Goal: Information Seeking & Learning: Learn about a topic

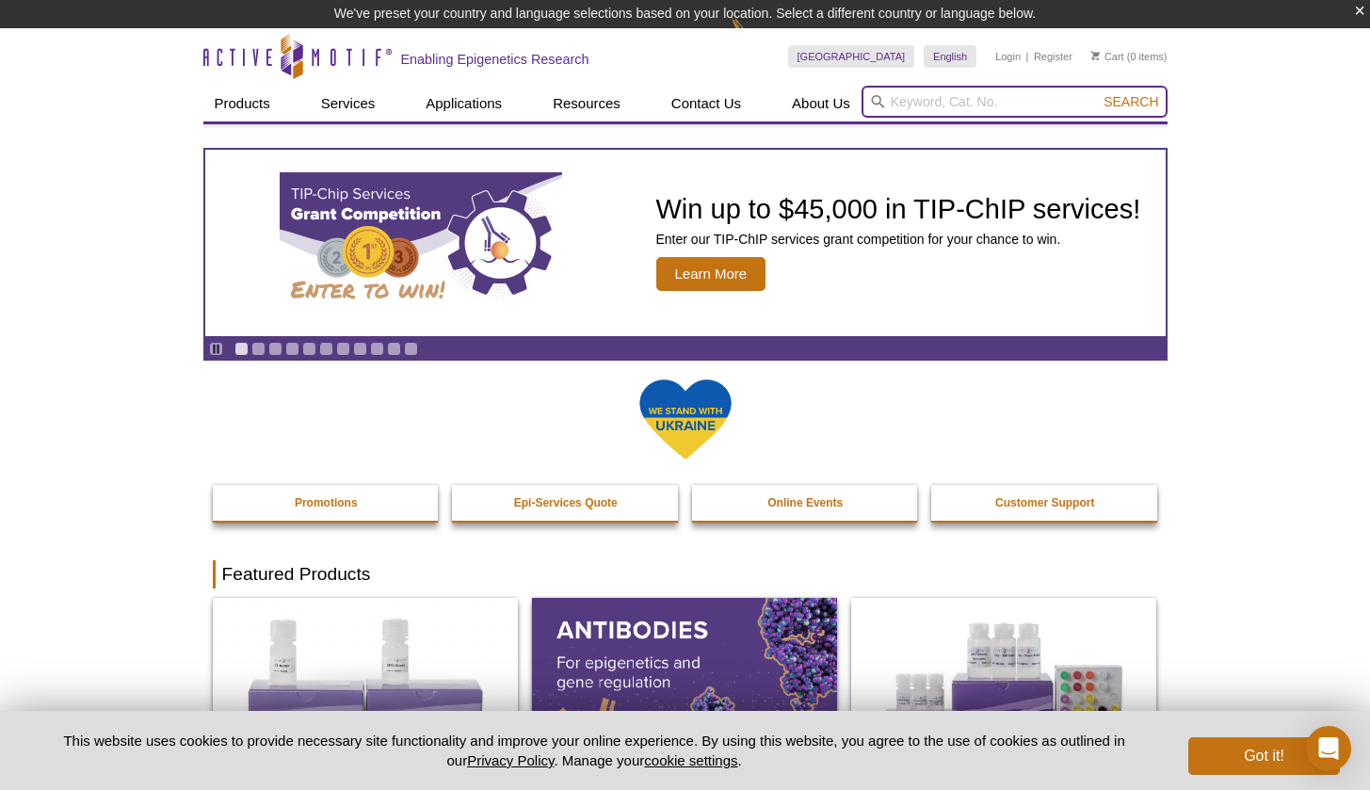
click at [900, 103] on input "search" at bounding box center [1014, 102] width 306 height 32
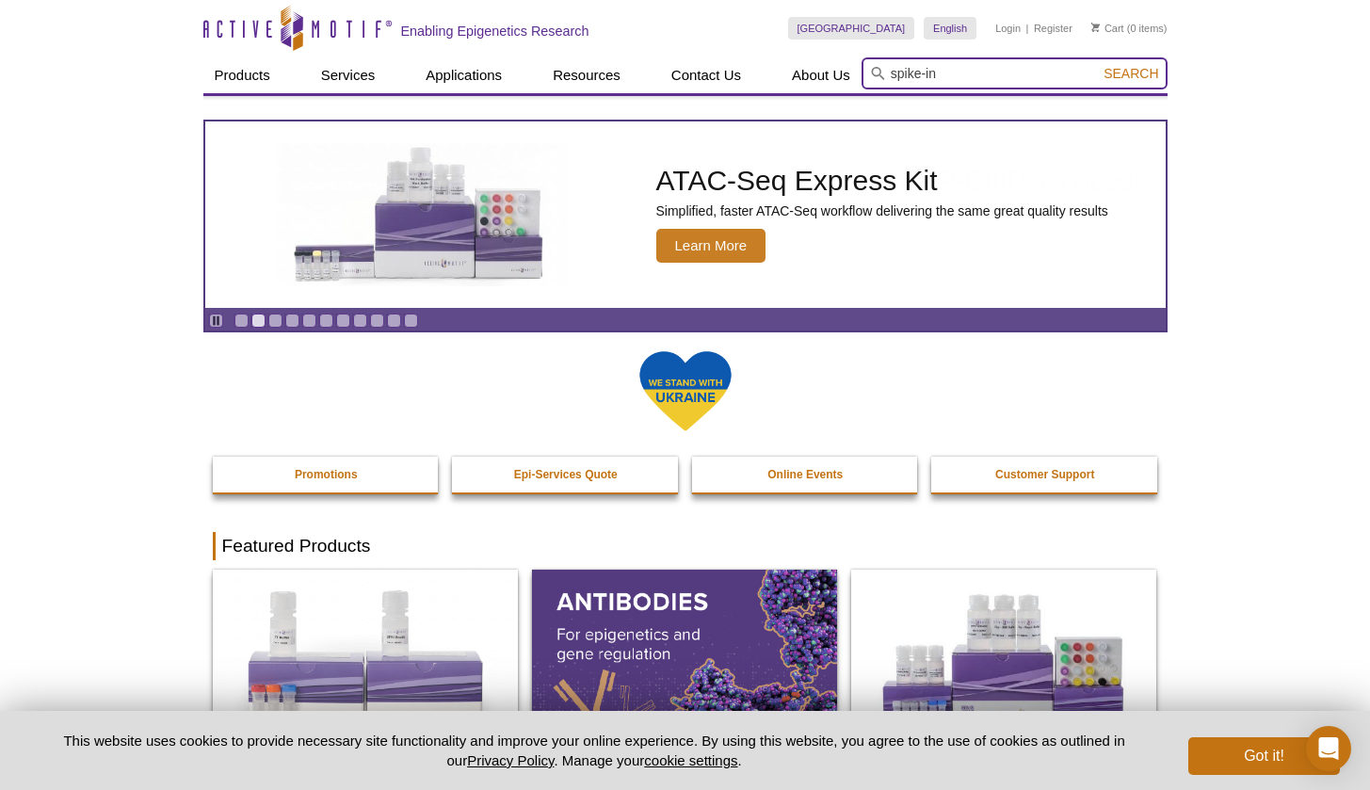
type input "spike-in"
click at [1131, 73] on button "Search" at bounding box center [1130, 73] width 66 height 17
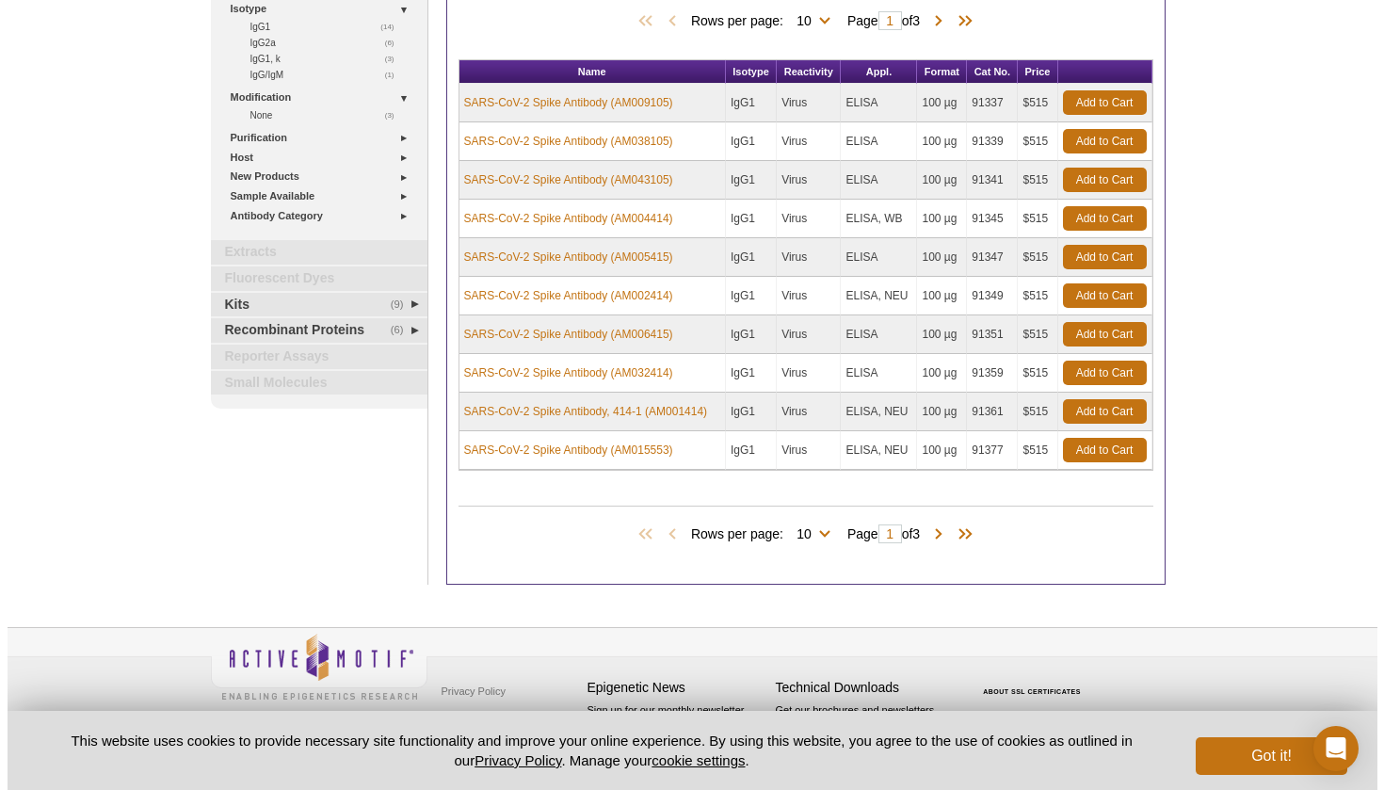
scroll to position [219, 0]
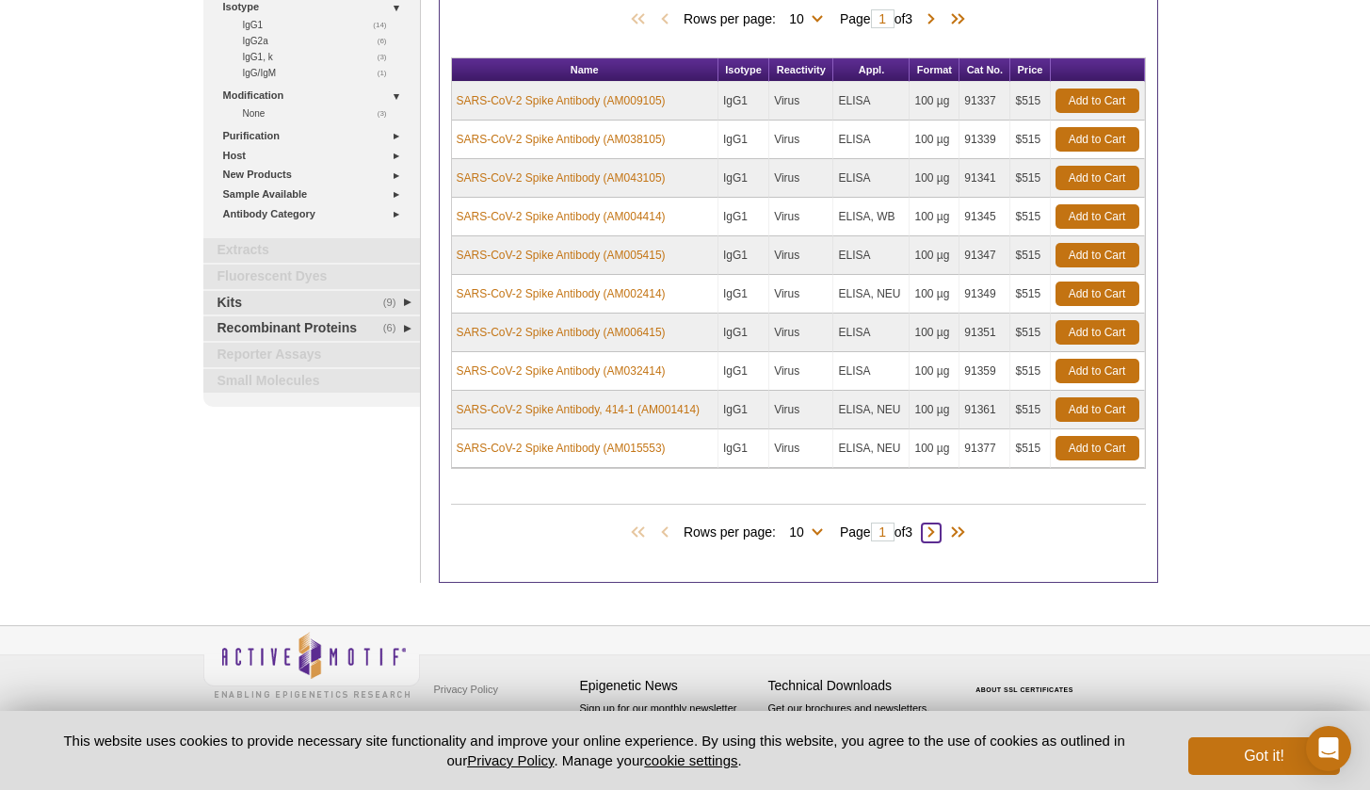
click at [937, 537] on span at bounding box center [930, 532] width 19 height 19
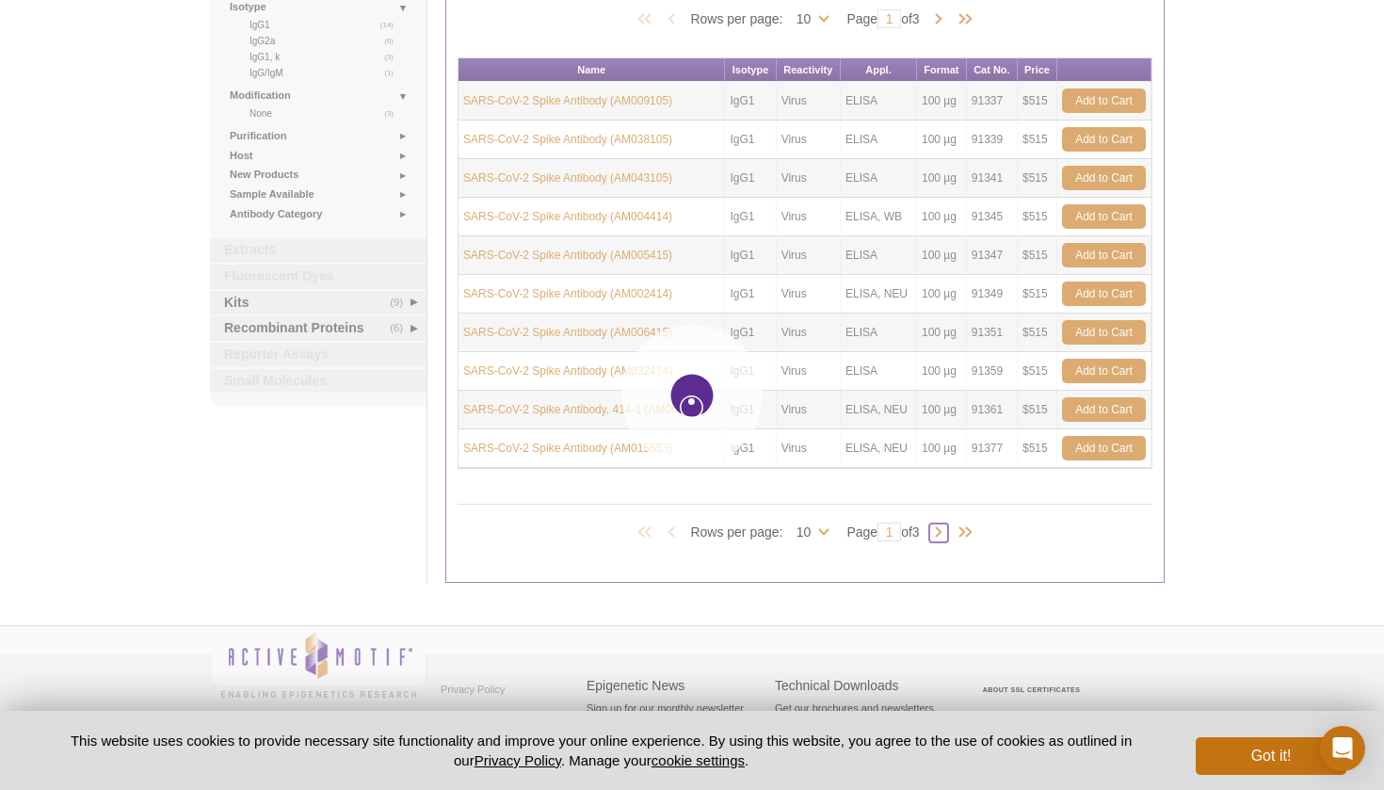
type input "2"
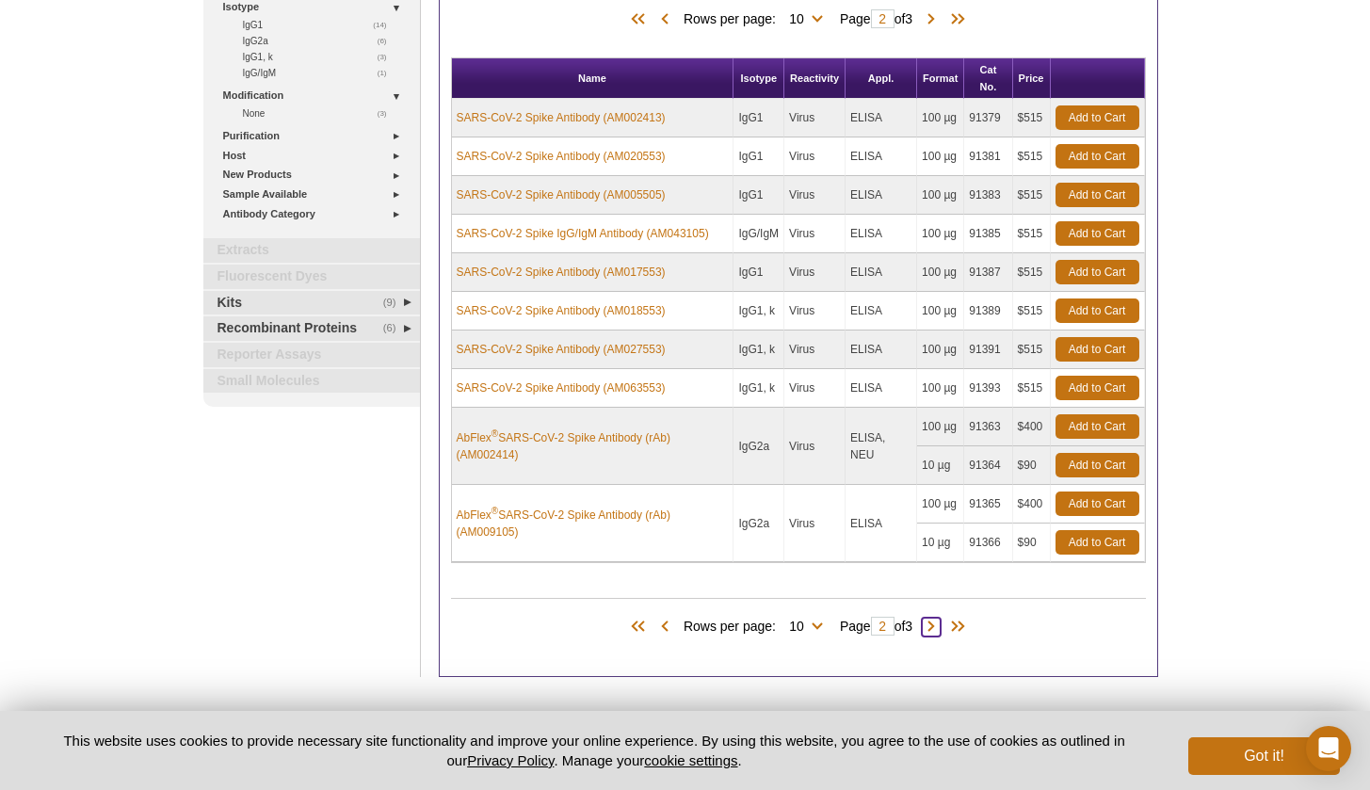
click at [937, 628] on span at bounding box center [930, 626] width 19 height 19
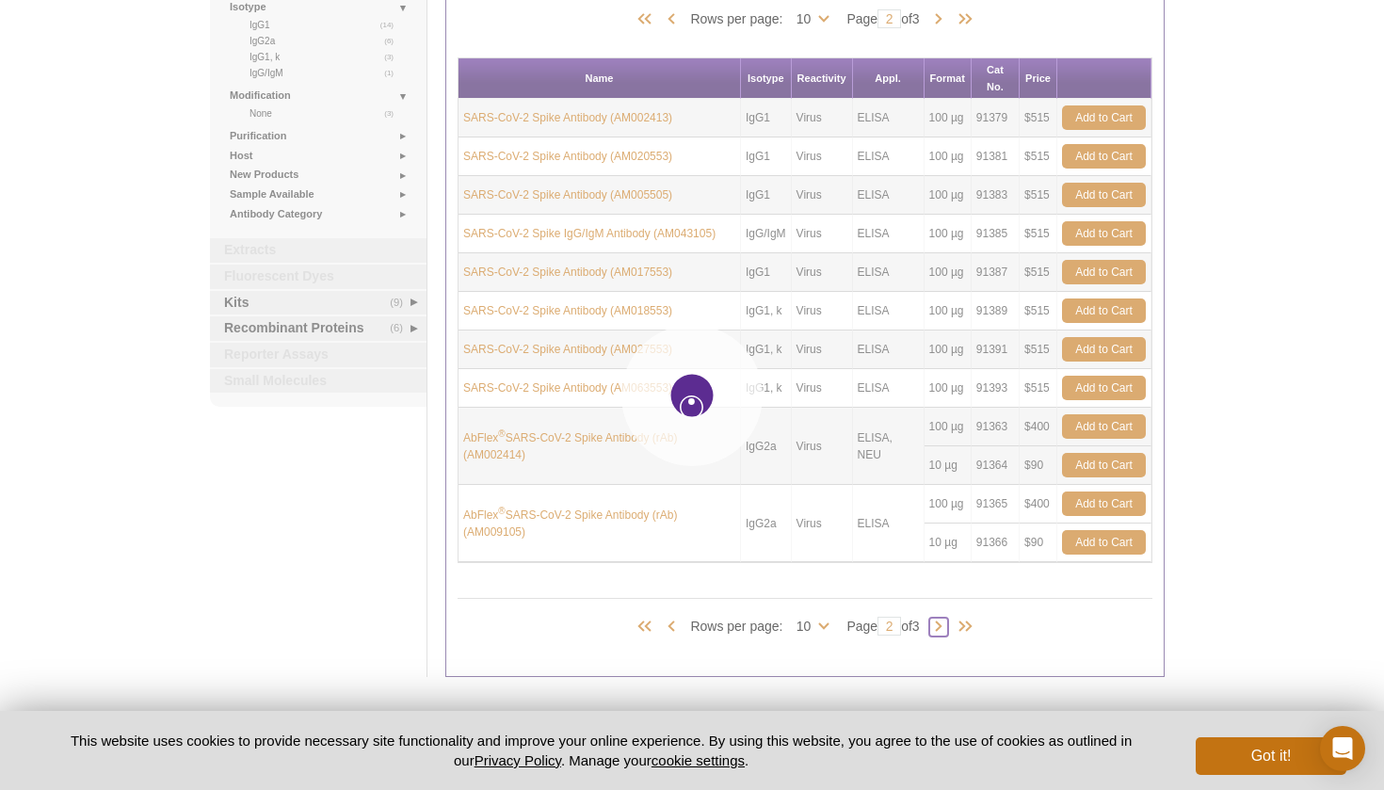
type input "3"
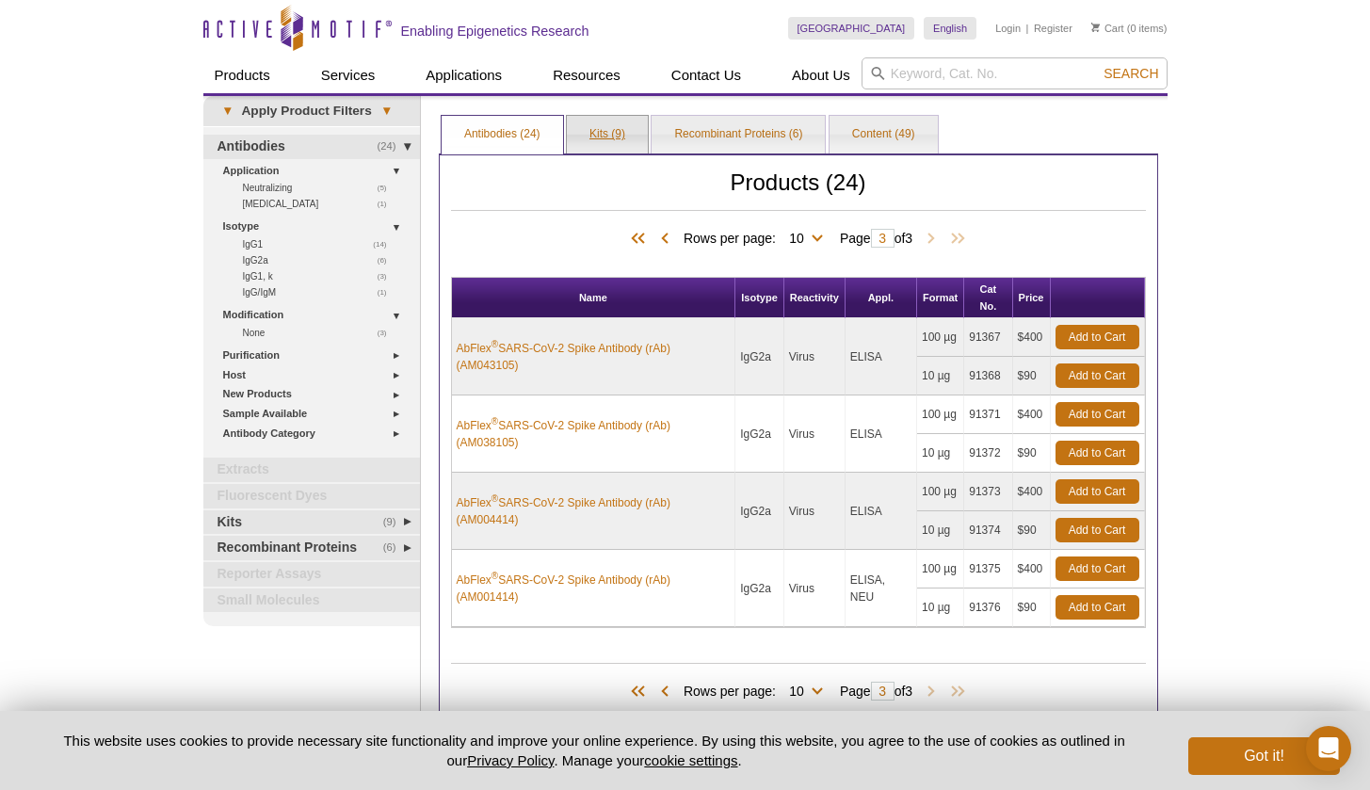
click at [613, 125] on link "Kits (9)" at bounding box center [607, 135] width 81 height 38
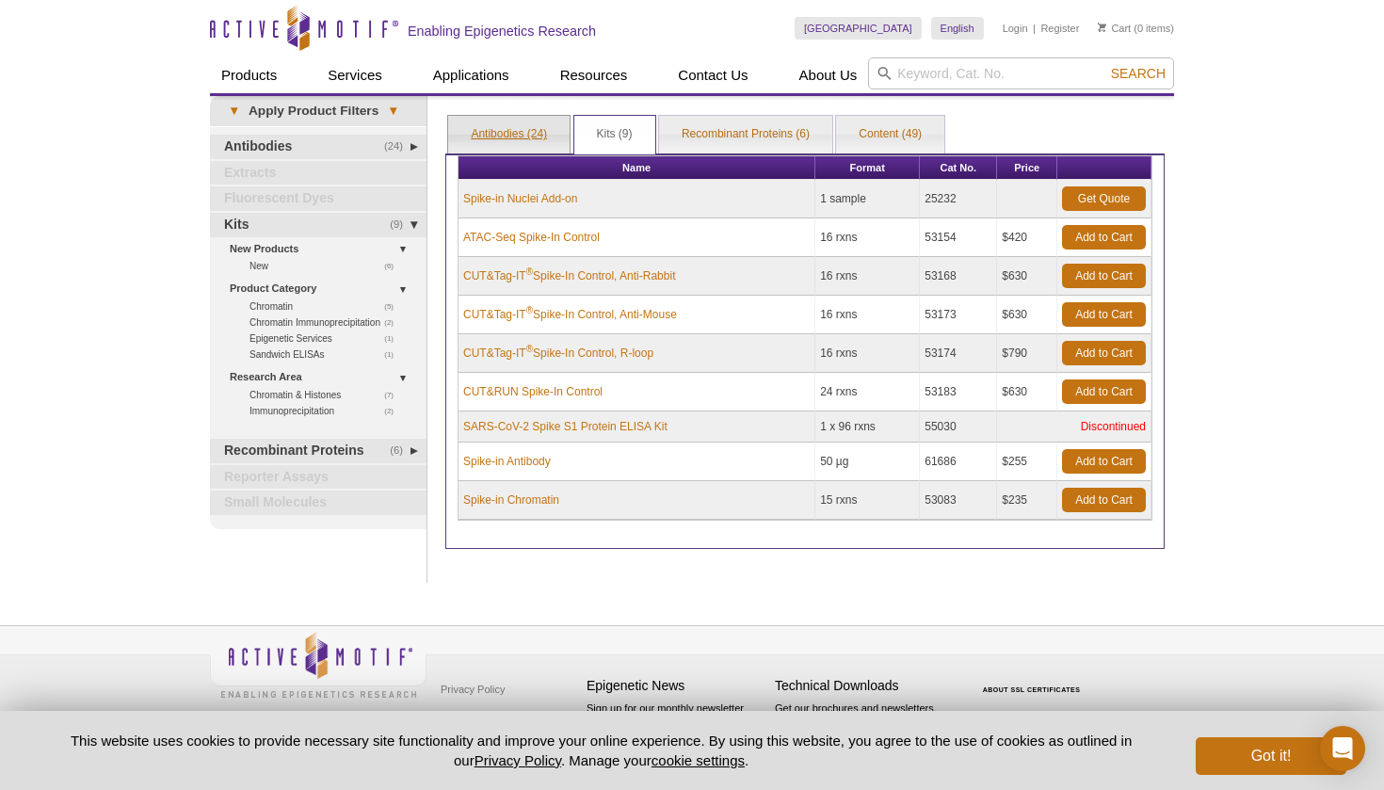
click at [516, 134] on link "Antibodies (24)" at bounding box center [508, 135] width 121 height 38
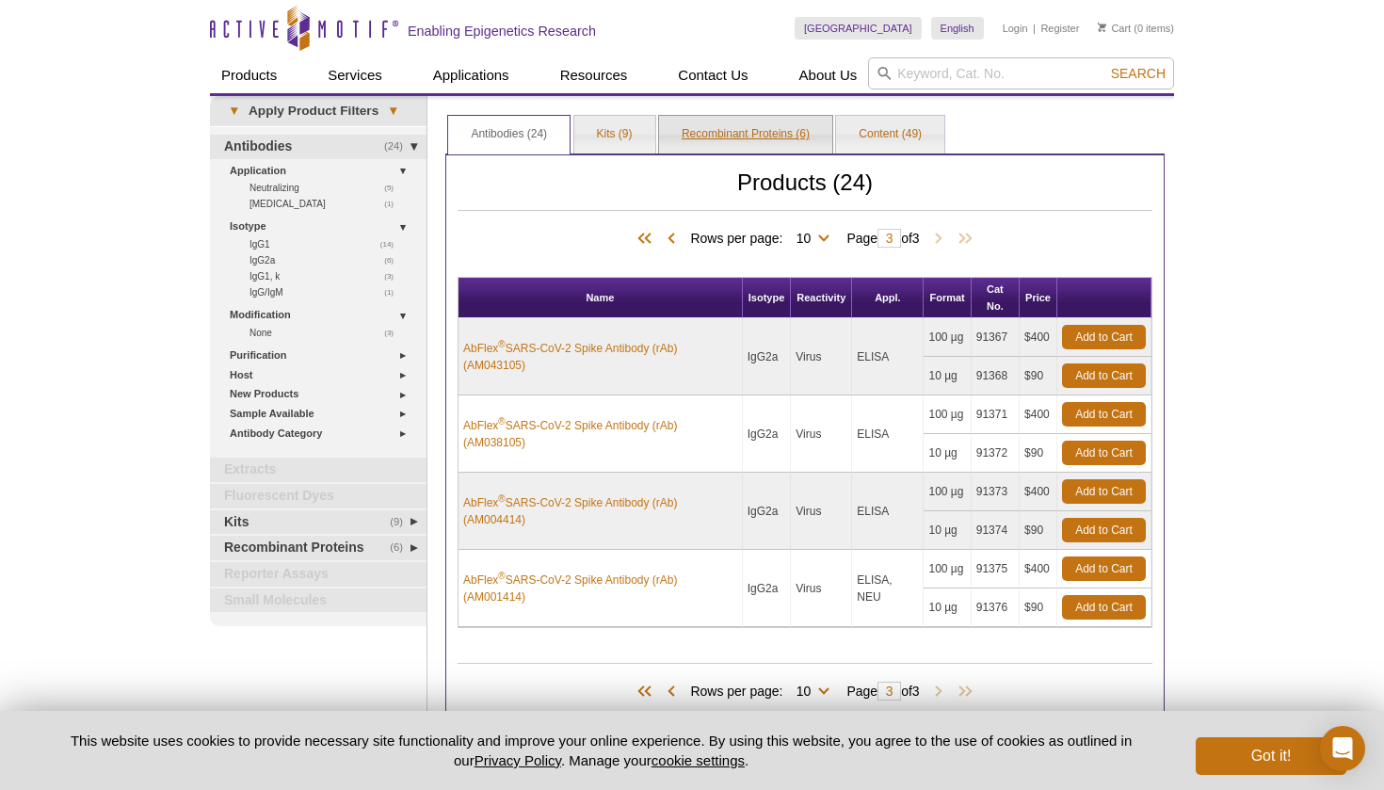
click at [743, 139] on link "Recombinant Proteins (6)" at bounding box center [745, 135] width 173 height 38
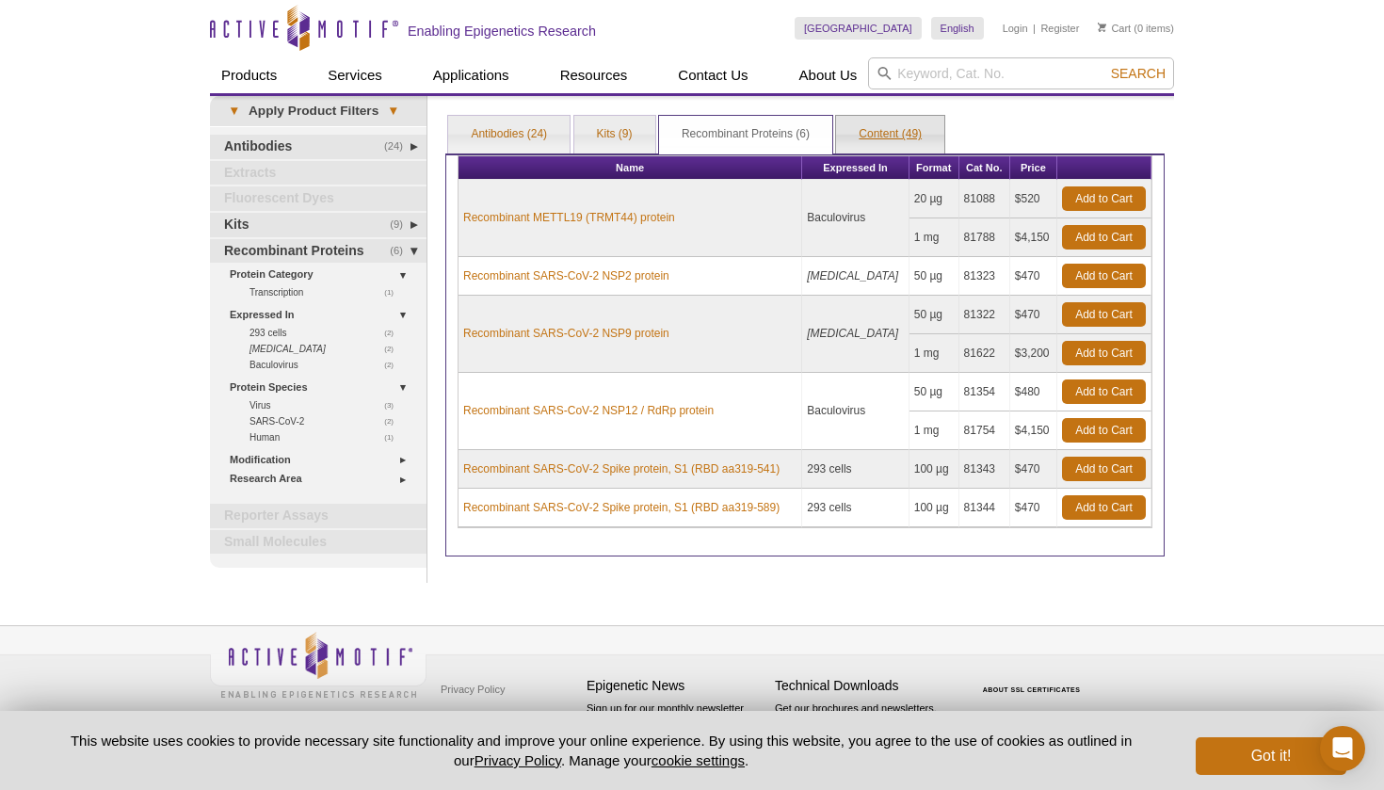
click at [911, 139] on link "Content (49)" at bounding box center [890, 135] width 108 height 38
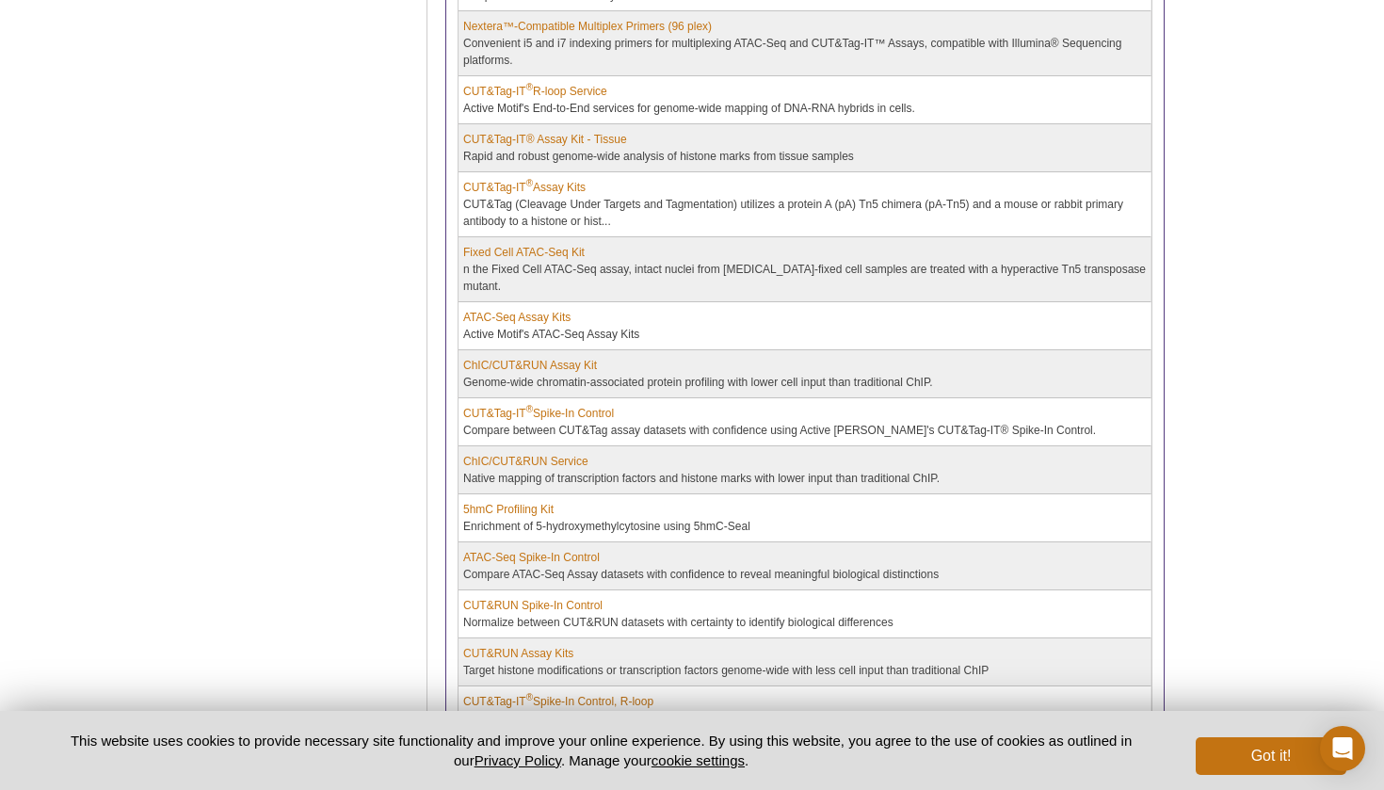
scroll to position [1141, 0]
